Goal: Task Accomplishment & Management: Use online tool/utility

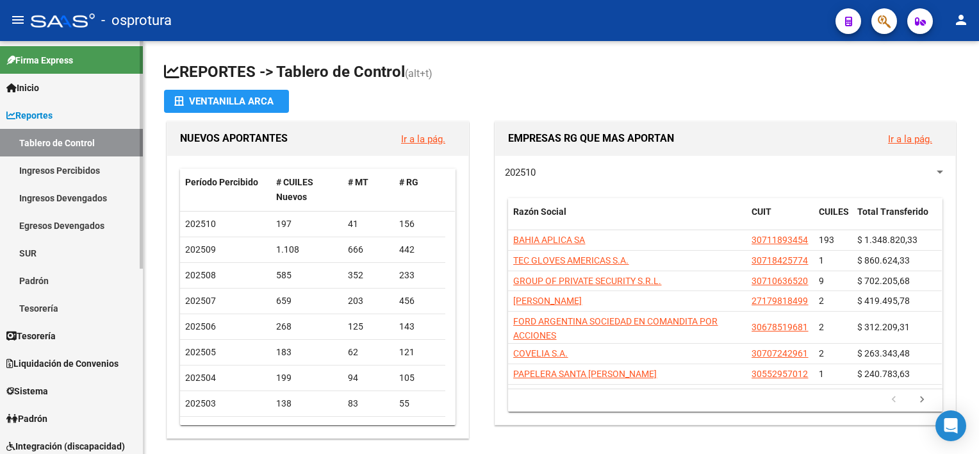
click at [60, 359] on span "Liquidación de Convenios" at bounding box center [62, 363] width 112 height 14
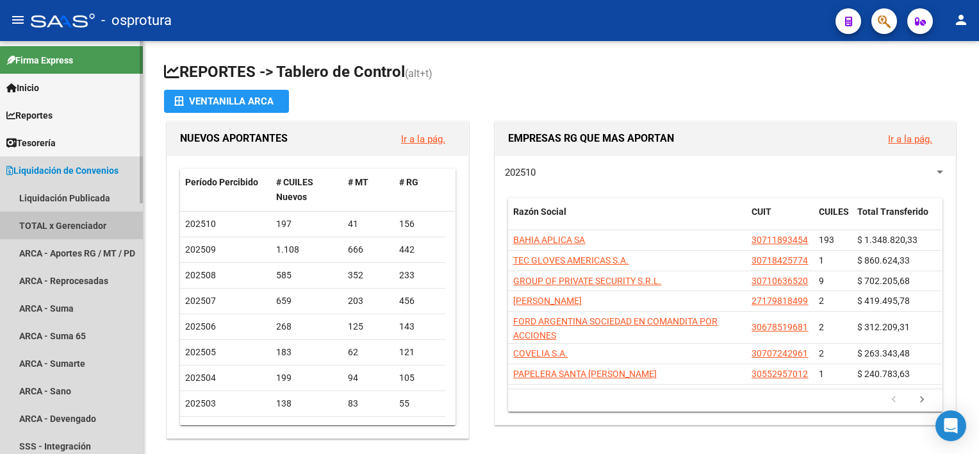
click at [69, 219] on link "TOTAL x Gerenciador" at bounding box center [71, 225] width 143 height 28
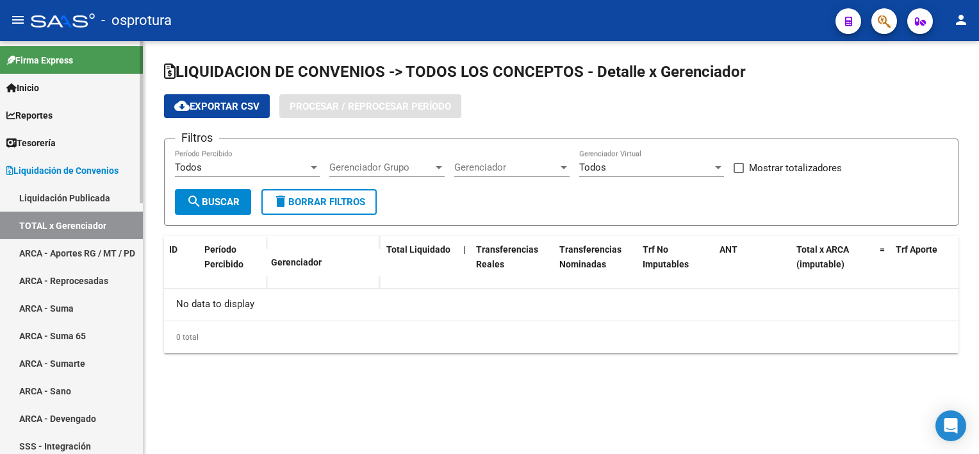
checkbox input "true"
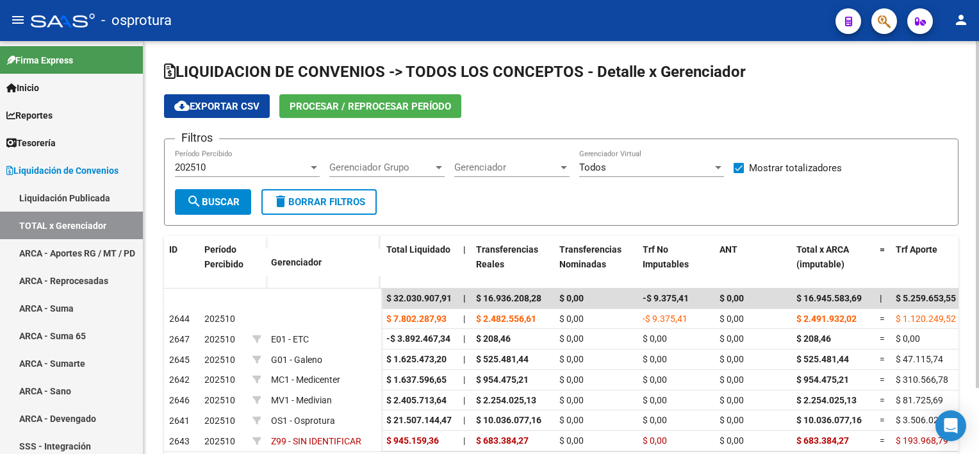
click at [328, 104] on span "Procesar / Reprocesar período" at bounding box center [370, 107] width 161 height 12
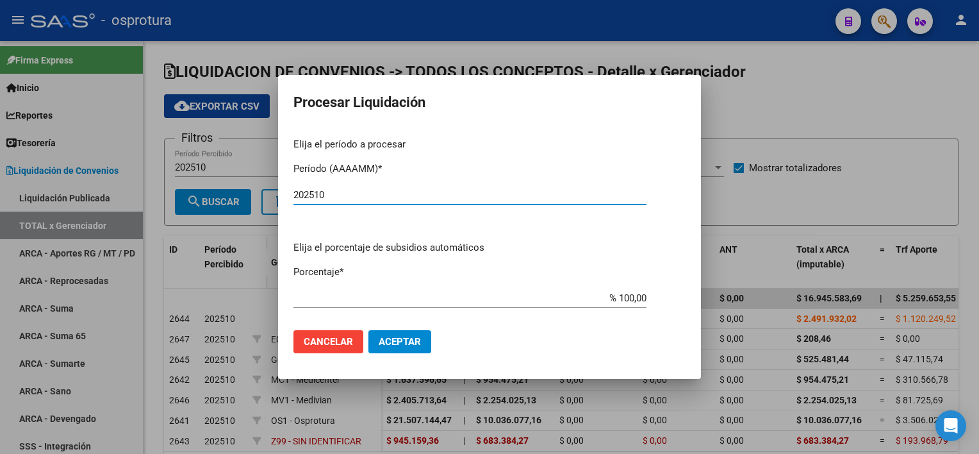
type input "202510"
click at [397, 340] on span "Aceptar" at bounding box center [400, 342] width 42 height 12
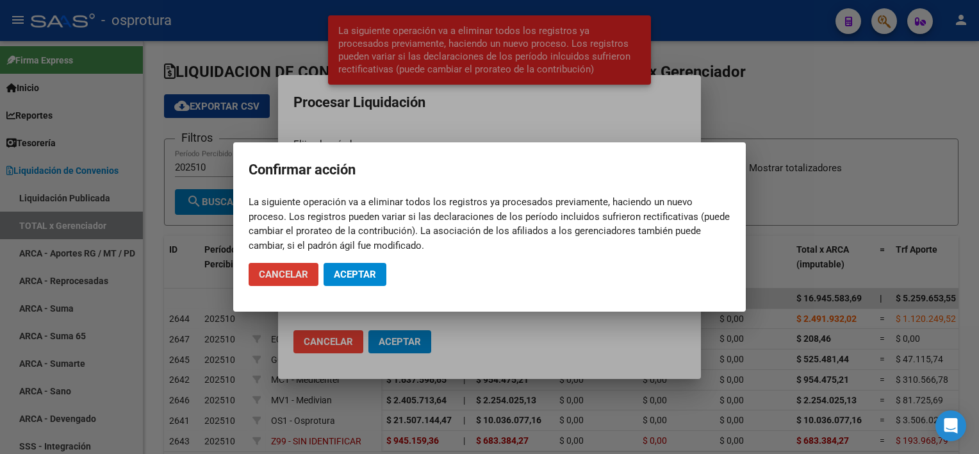
click at [362, 276] on span "Aceptar" at bounding box center [355, 274] width 42 height 12
